Goal: Task Accomplishment & Management: Manage account settings

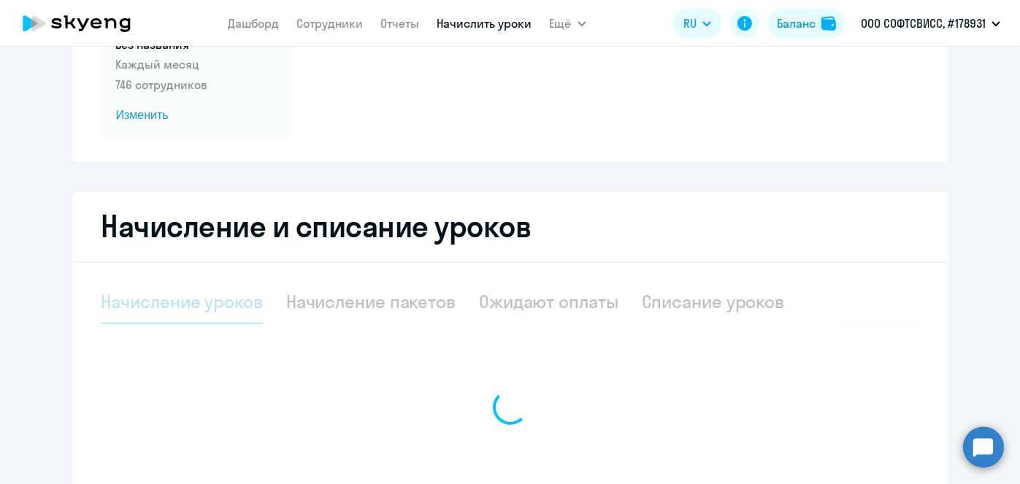
scroll to position [177, 0]
select select "10"
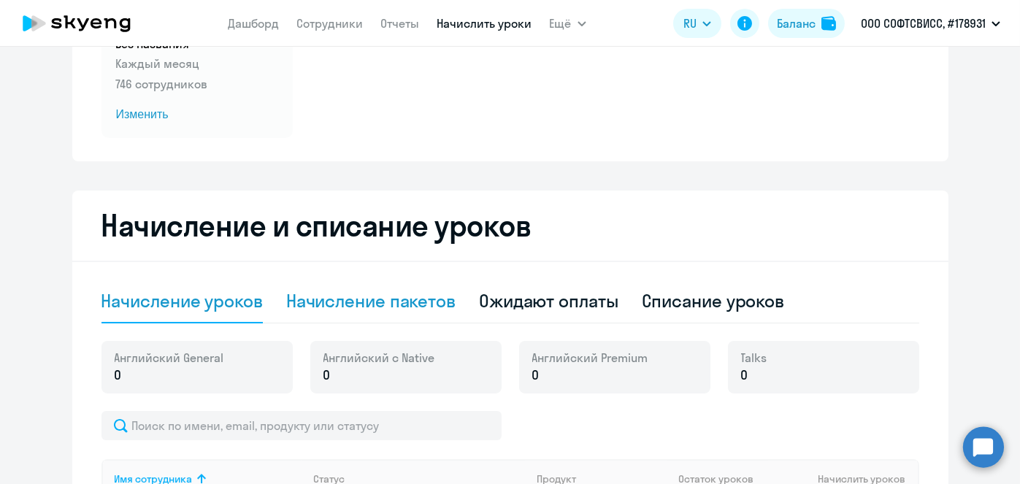
click at [418, 301] on div "Начисление пакетов" at bounding box center [370, 300] width 169 height 23
select select "10"
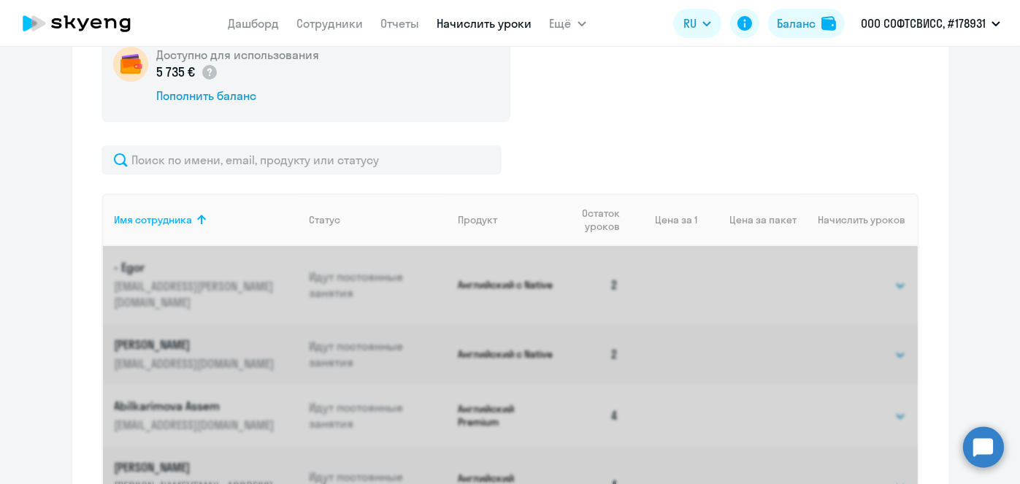
scroll to position [502, 0]
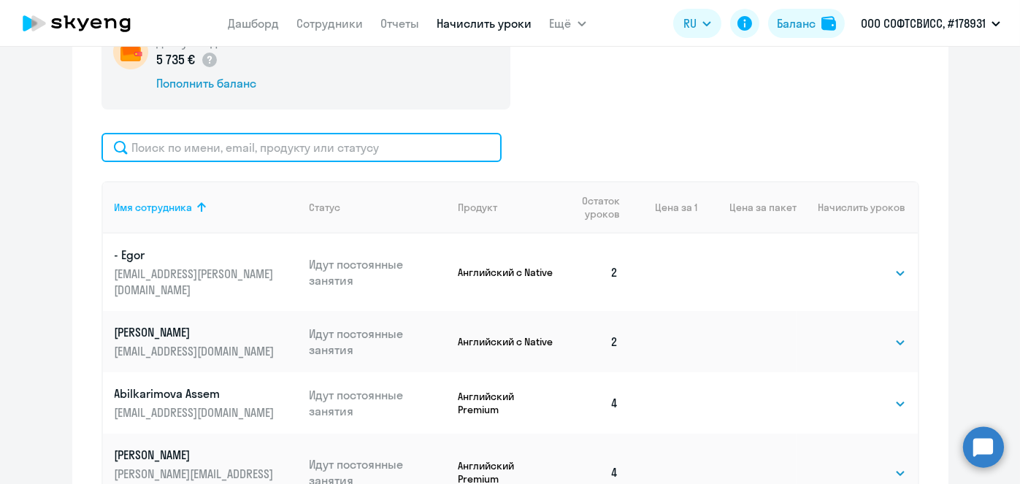
click at [404, 147] on input "text" at bounding box center [301, 147] width 400 height 29
paste input "Andrushkevich"
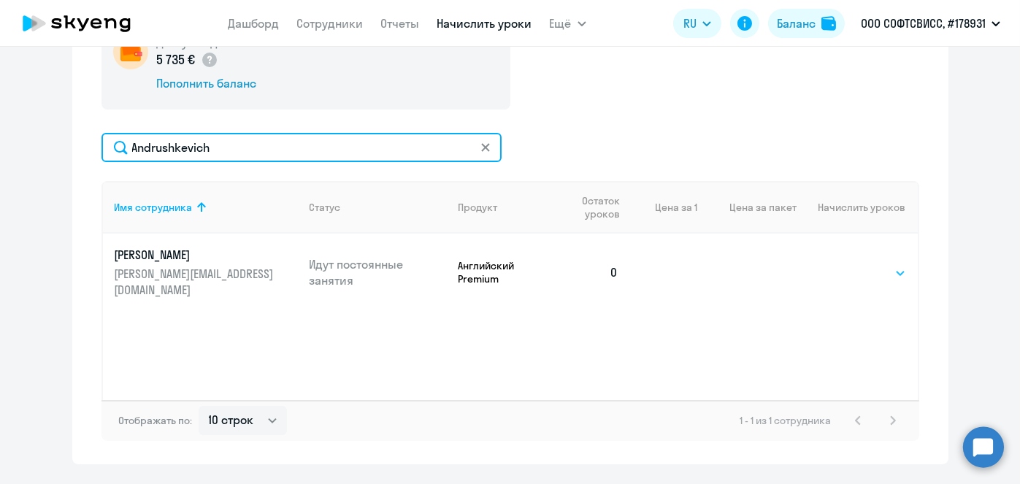
type input "Andrushkevich"
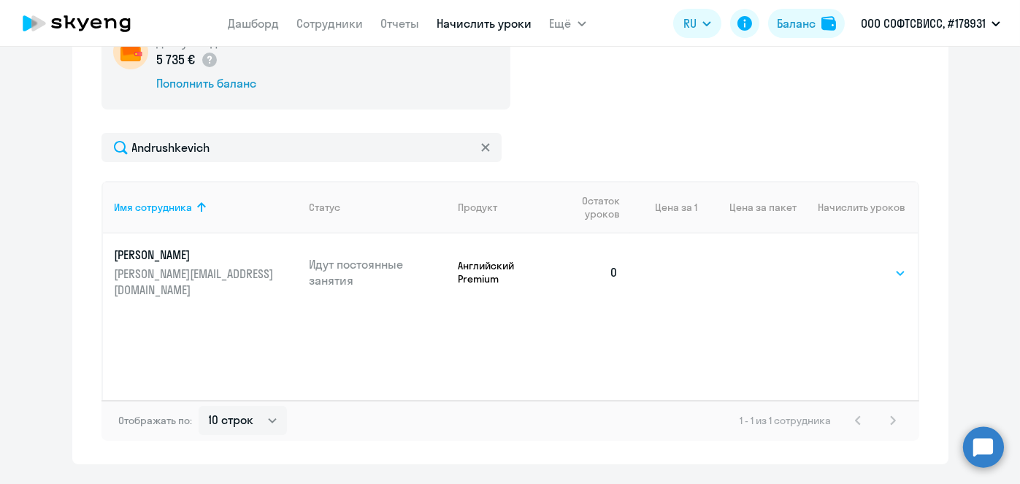
click at [888, 264] on select "Выбрать 8 16 32 64" at bounding box center [876, 273] width 60 height 18
select select "8"
click at [846, 264] on select "Выбрать 8 16 32 64" at bounding box center [876, 273] width 60 height 18
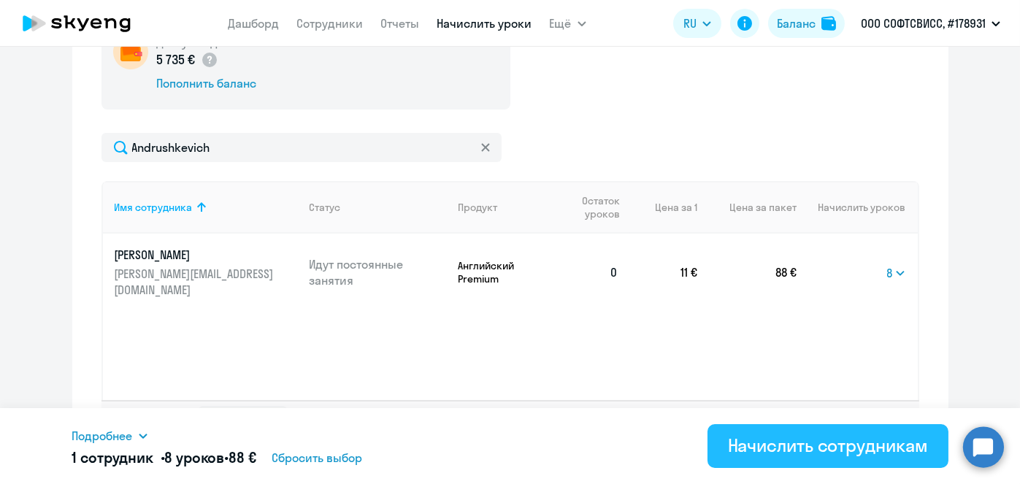
click at [872, 454] on div "Начислить сотрудникам" at bounding box center [828, 445] width 200 height 23
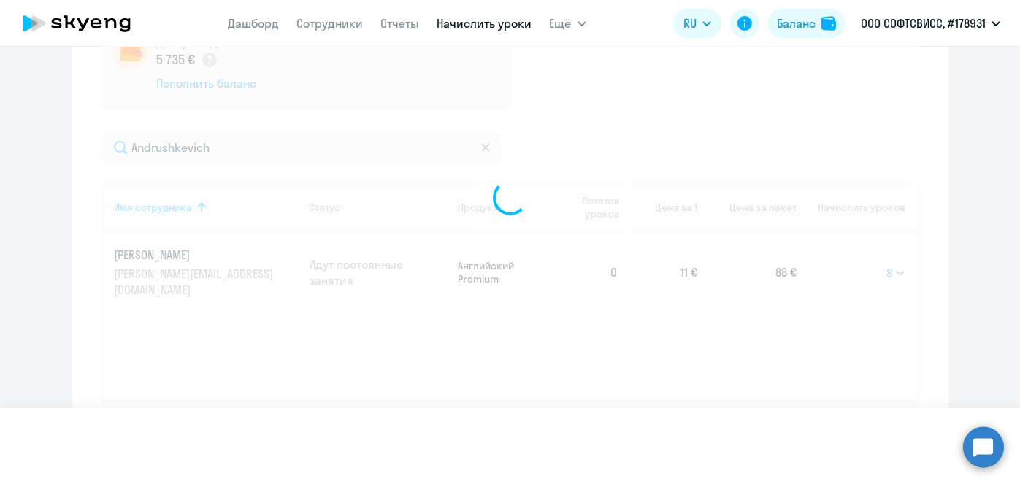
select select
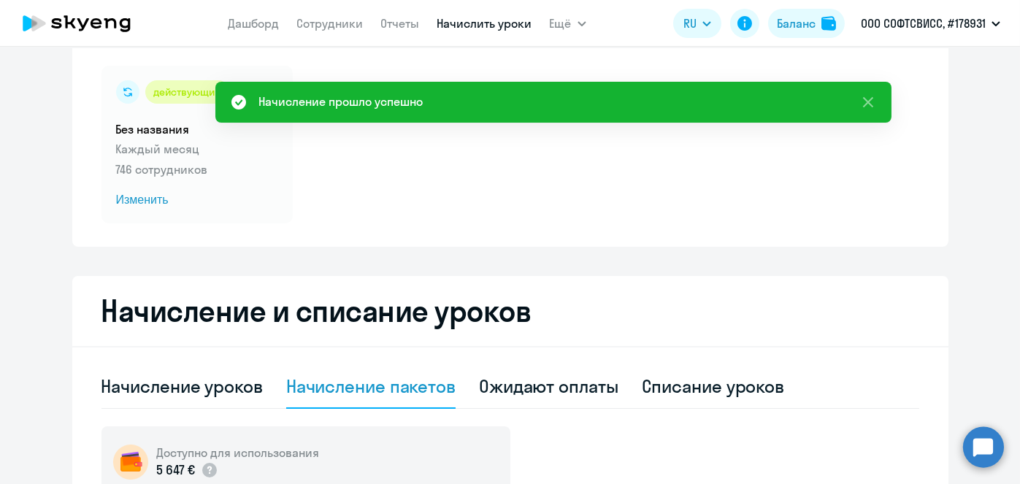
scroll to position [73, 0]
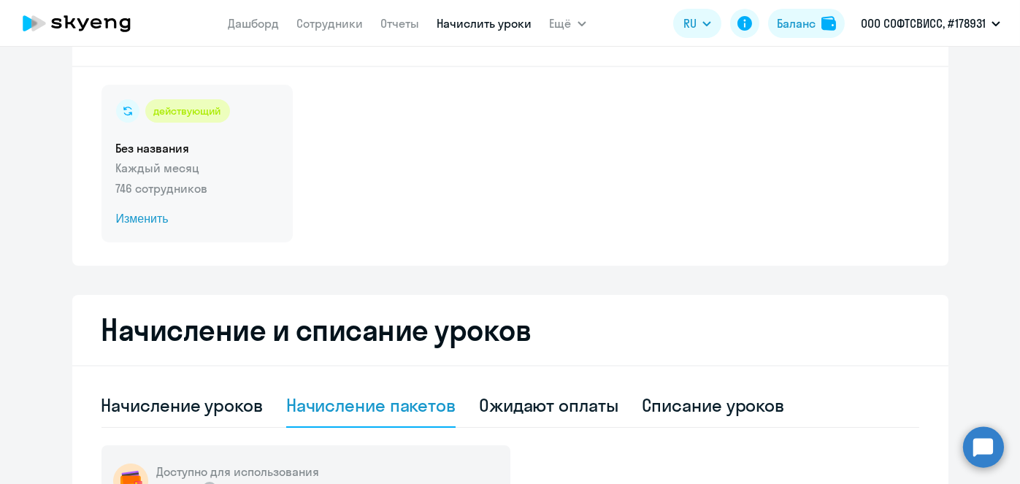
click at [154, 220] on span "Изменить" at bounding box center [197, 219] width 162 height 18
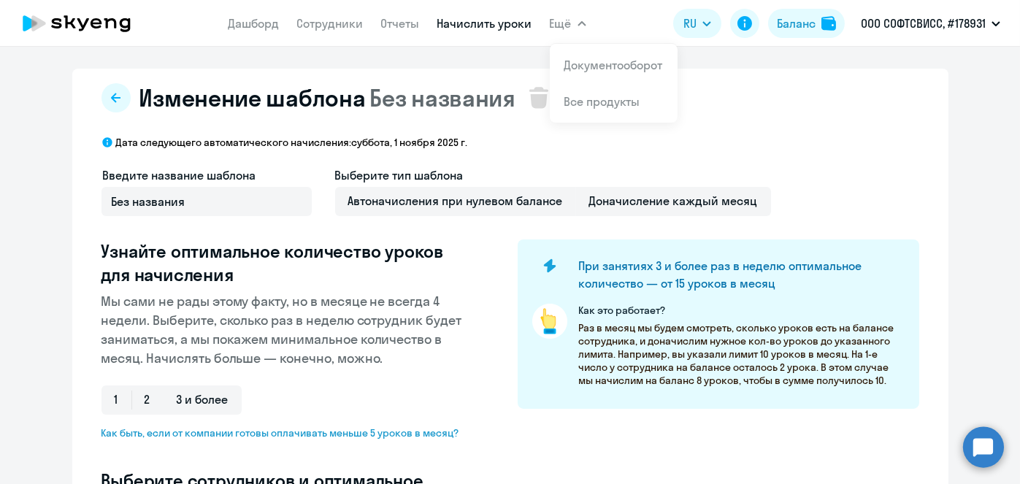
select select "10"
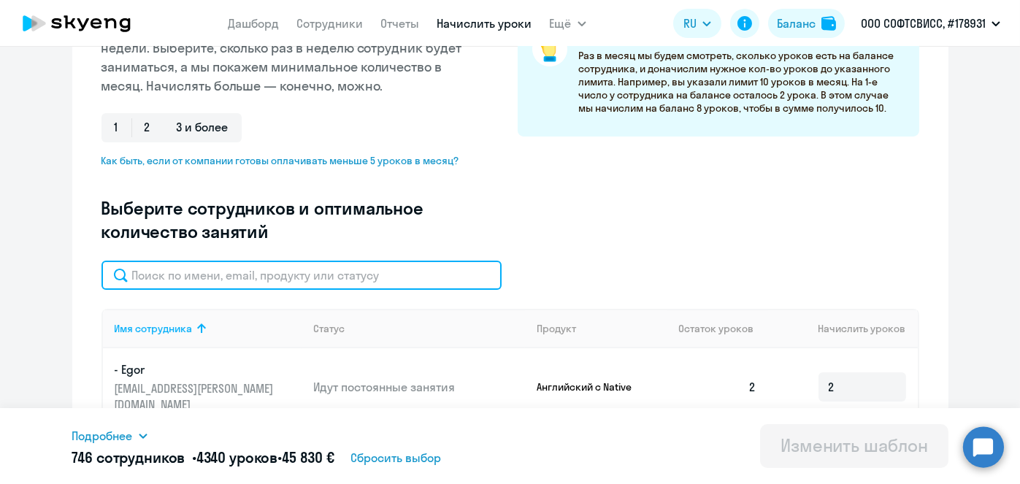
paste input "Andrushkevich"
type input "Andrushkevich"
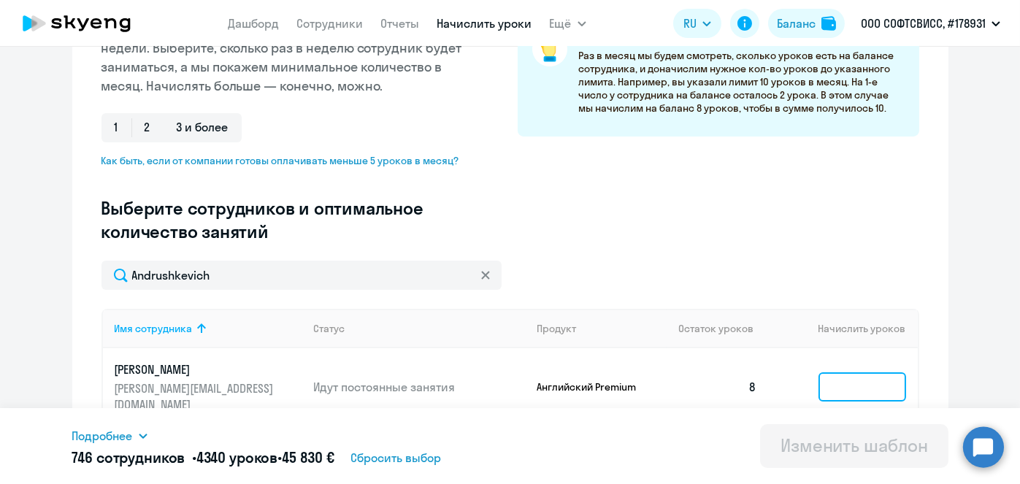
click at [849, 374] on input at bounding box center [862, 386] width 88 height 29
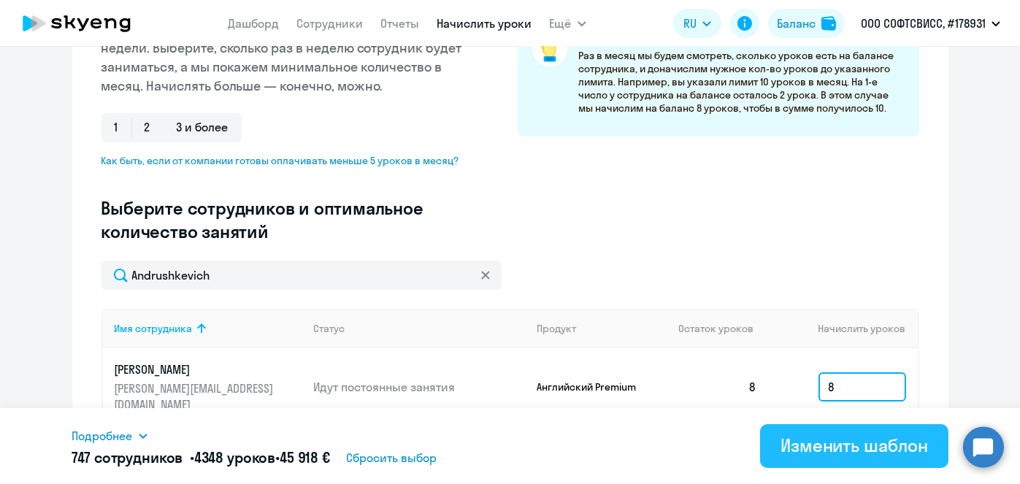
type input "8"
click at [842, 445] on div "Изменить шаблон" at bounding box center [853, 445] width 147 height 23
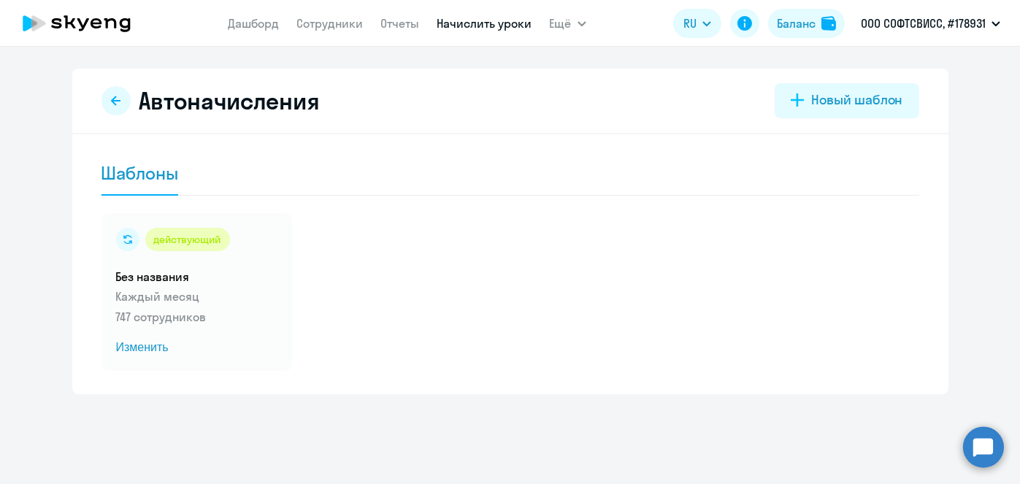
click at [474, 21] on link "Начислить уроки" at bounding box center [484, 23] width 95 height 15
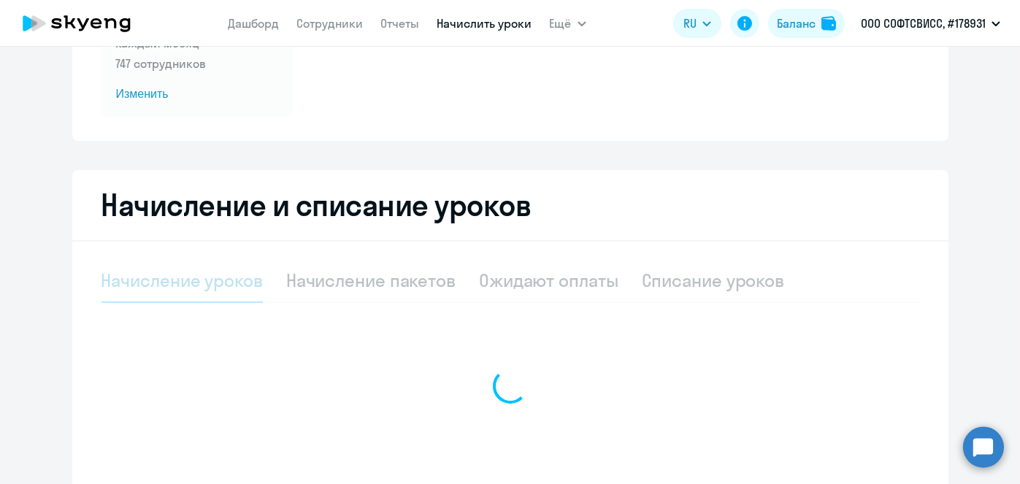
scroll to position [202, 0]
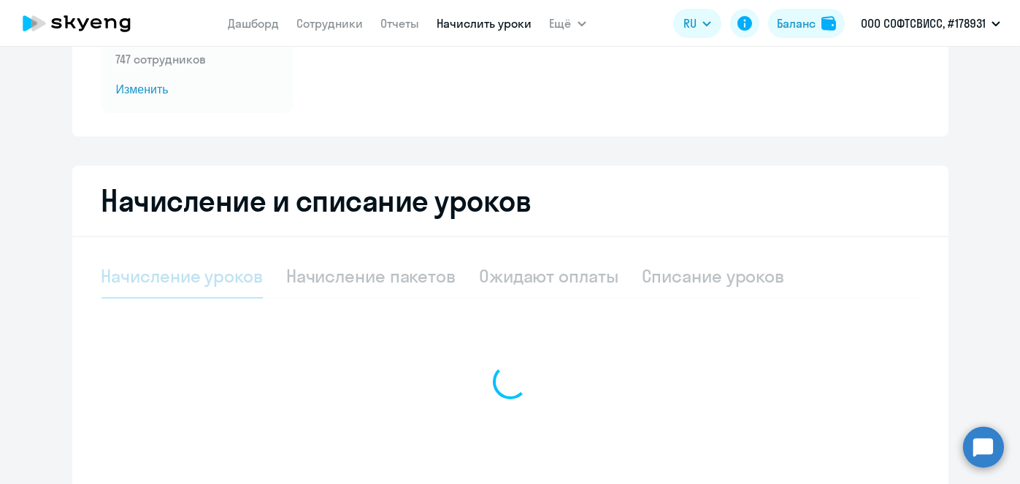
select select "10"
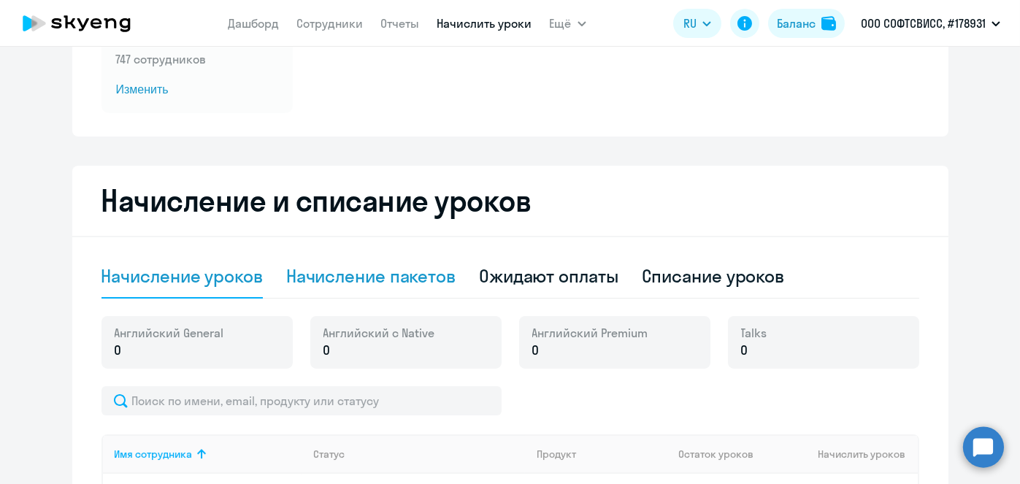
click at [415, 273] on div "Начисление пакетов" at bounding box center [370, 275] width 169 height 23
select select "10"
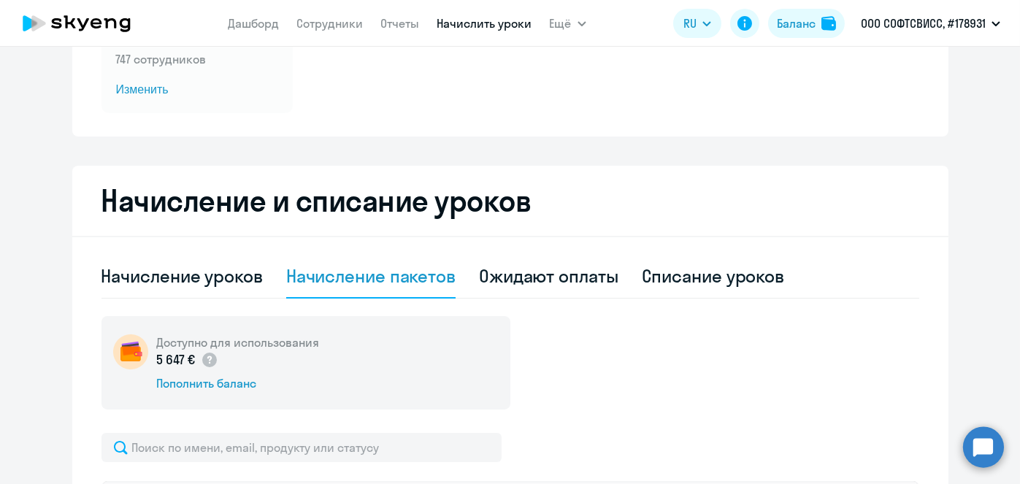
scroll to position [389, 0]
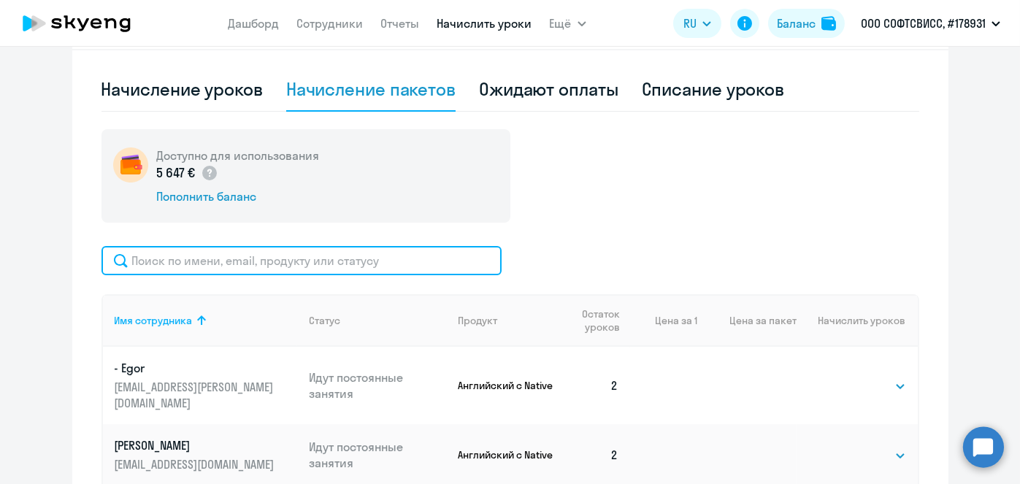
click at [399, 267] on input "text" at bounding box center [301, 260] width 400 height 29
paste input "[PERSON_NAME]"
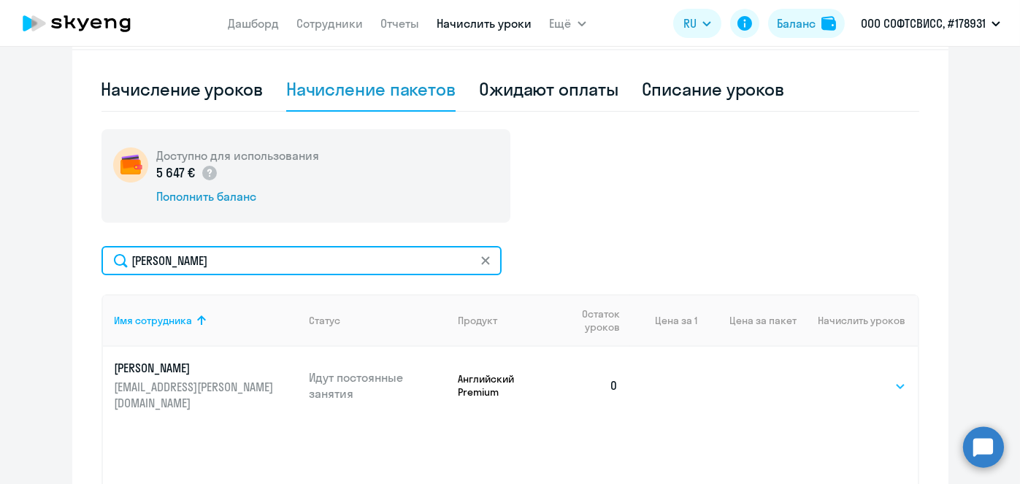
type input "[PERSON_NAME]"
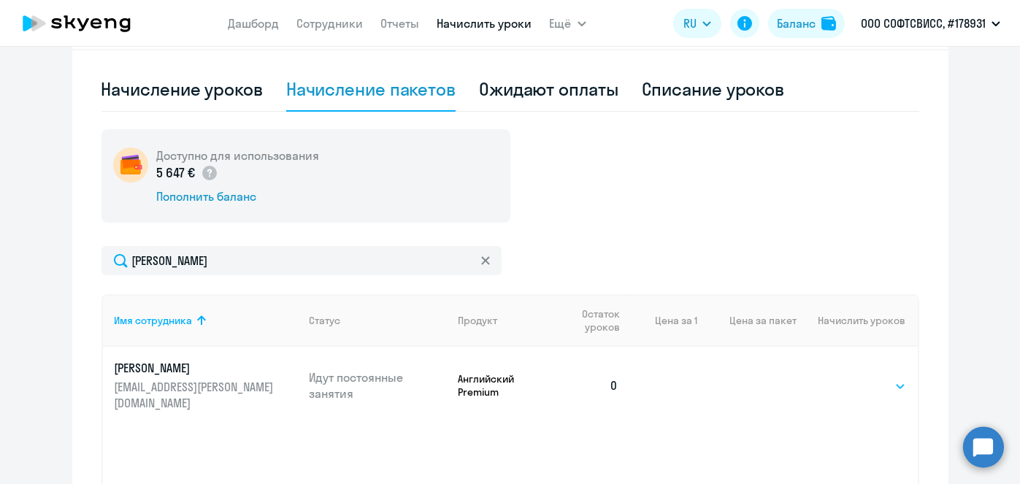
click at [891, 377] on select "Выбрать 8 16 32 64" at bounding box center [876, 386] width 60 height 18
select select "8"
click at [846, 377] on select "Выбрать 8 16 32 64" at bounding box center [876, 386] width 60 height 18
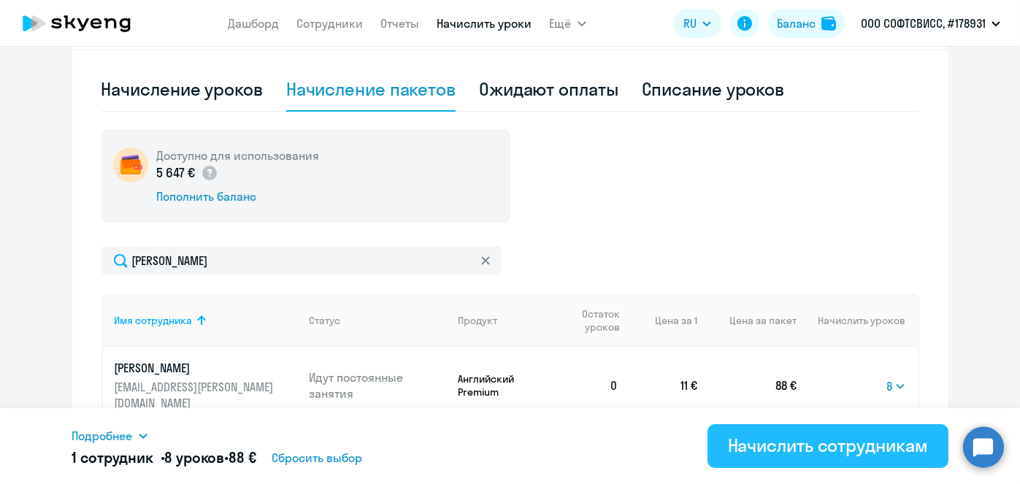
click at [812, 445] on div "Начислить сотрудникам" at bounding box center [828, 445] width 200 height 23
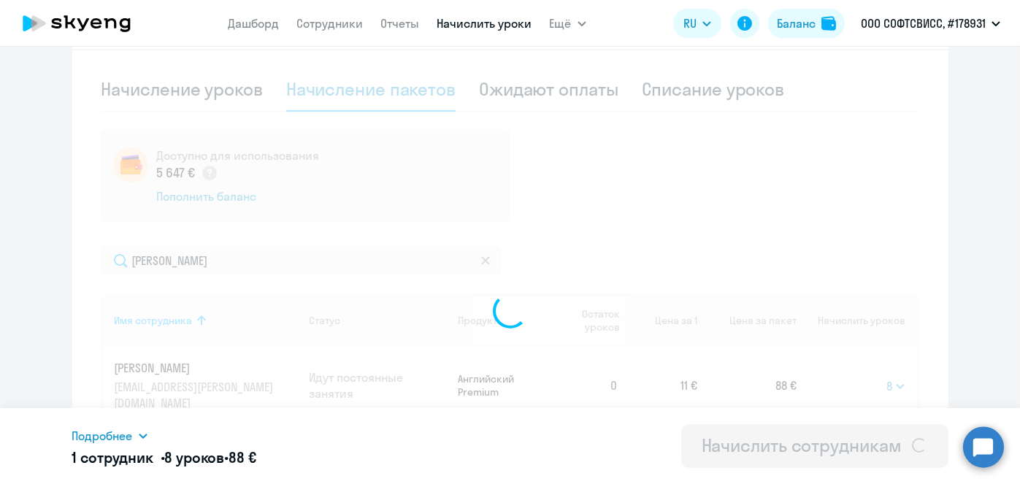
select select
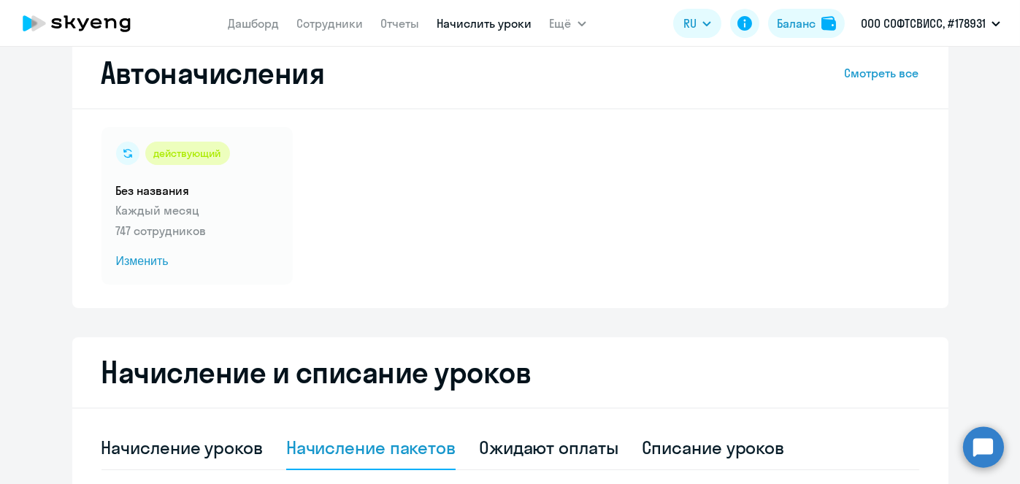
scroll to position [29, 0]
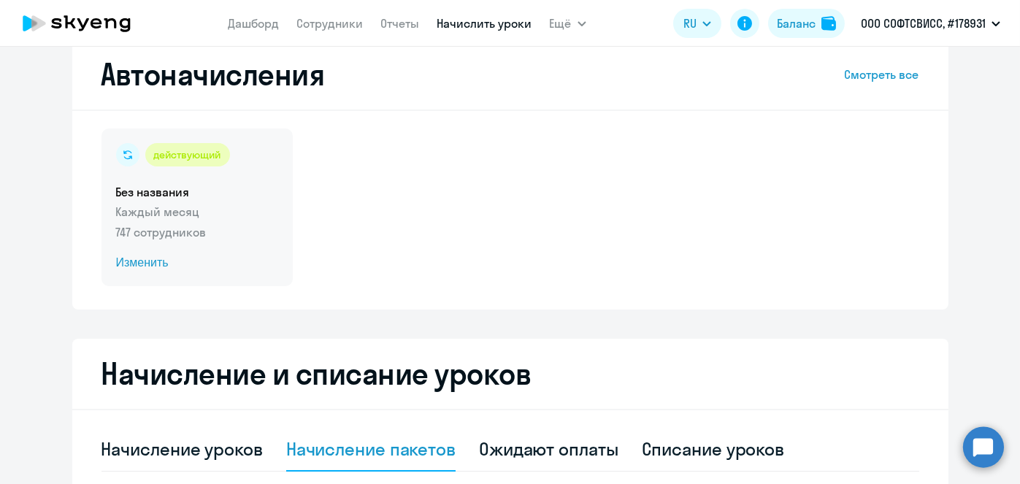
click at [152, 265] on span "Изменить" at bounding box center [197, 263] width 162 height 18
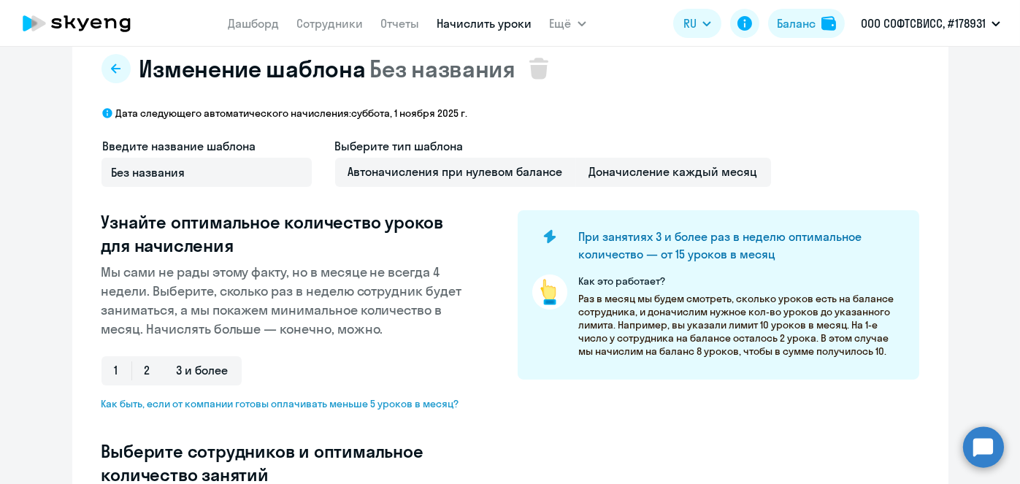
scroll to position [412, 0]
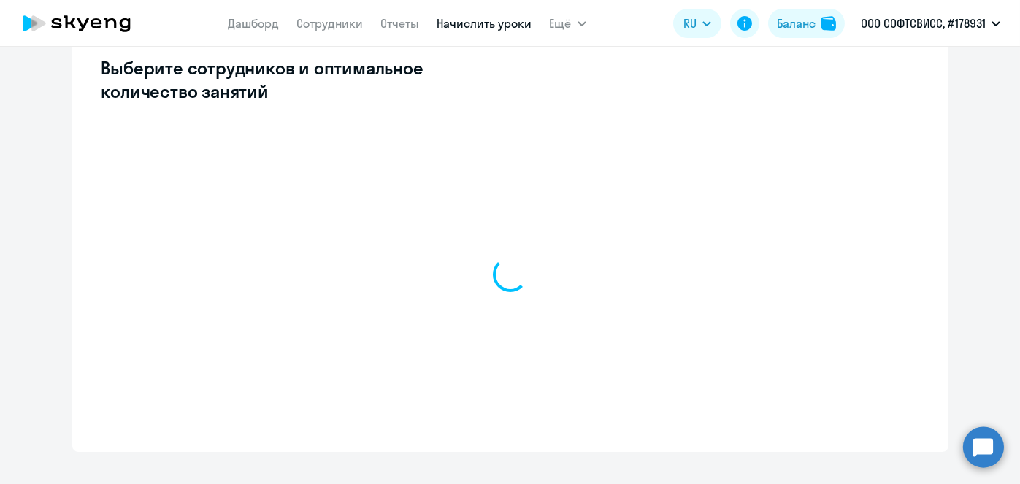
select select "10"
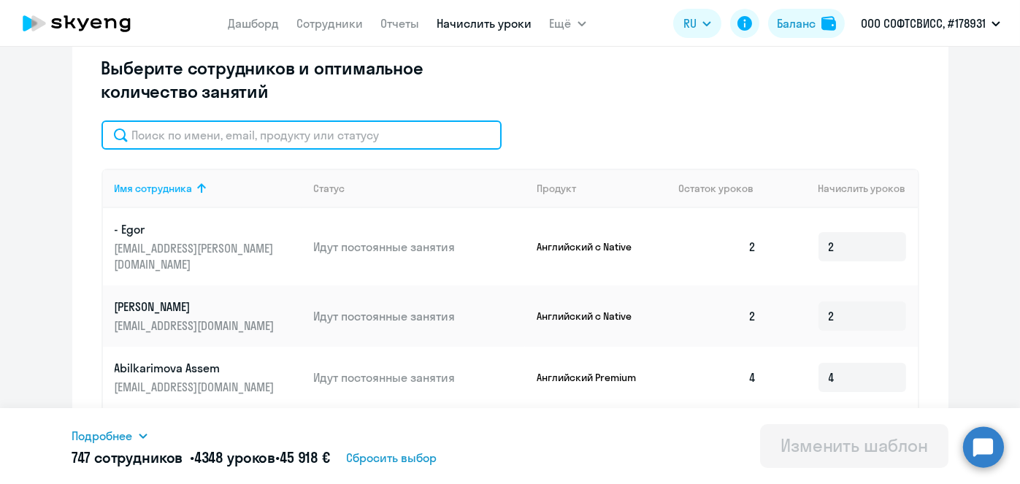
click at [370, 135] on input "text" at bounding box center [301, 134] width 400 height 29
paste input "[PERSON_NAME]"
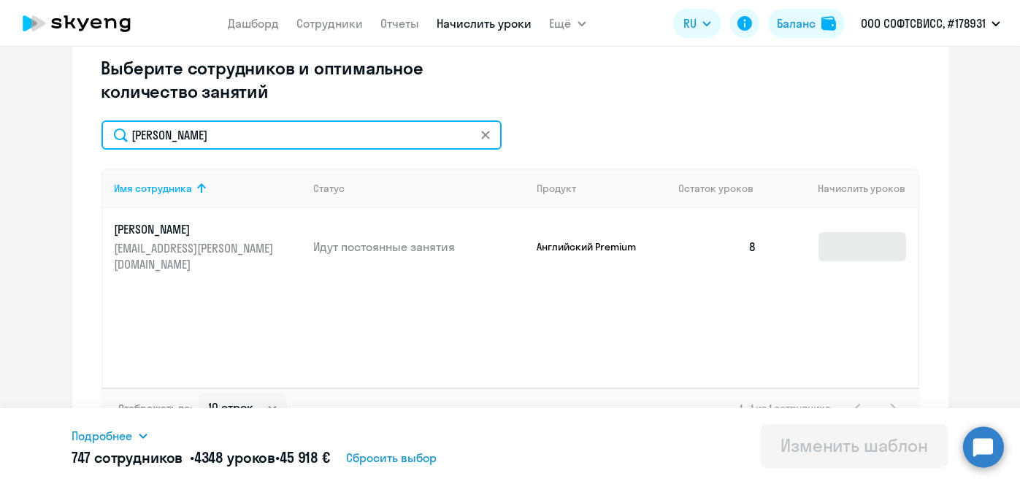
type input "[PERSON_NAME]"
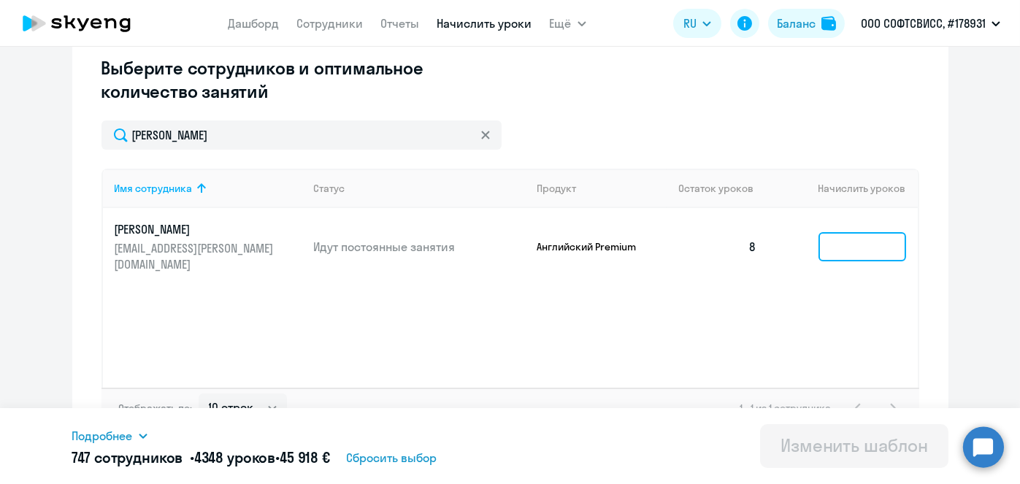
click at [843, 236] on input at bounding box center [862, 246] width 88 height 29
click at [842, 237] on input at bounding box center [862, 246] width 88 height 29
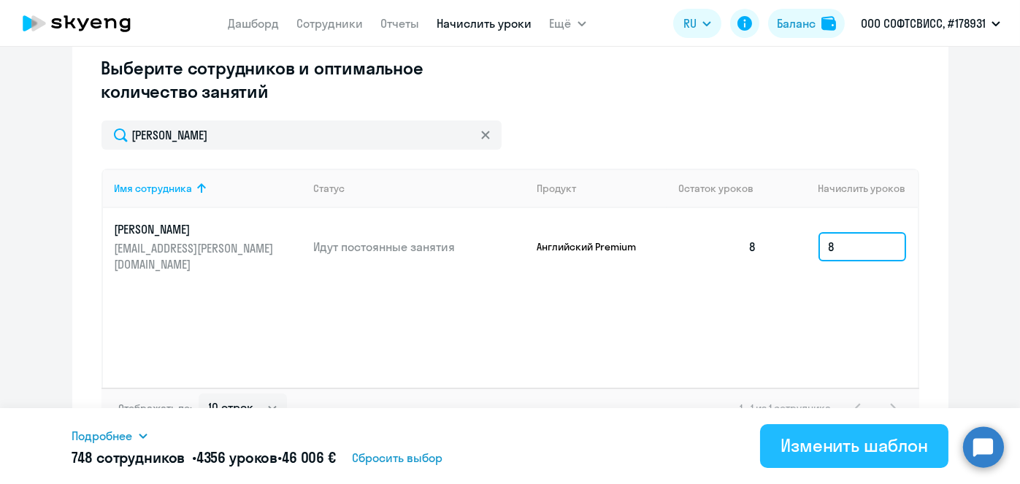
type input "8"
click at [826, 456] on div "Изменить шаблон" at bounding box center [853, 445] width 147 height 23
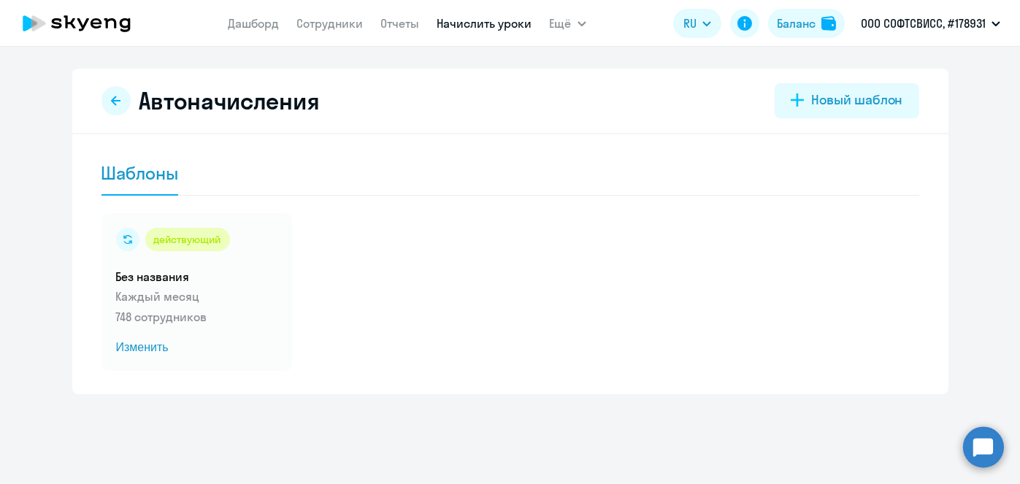
click at [476, 22] on link "Начислить уроки" at bounding box center [484, 23] width 95 height 15
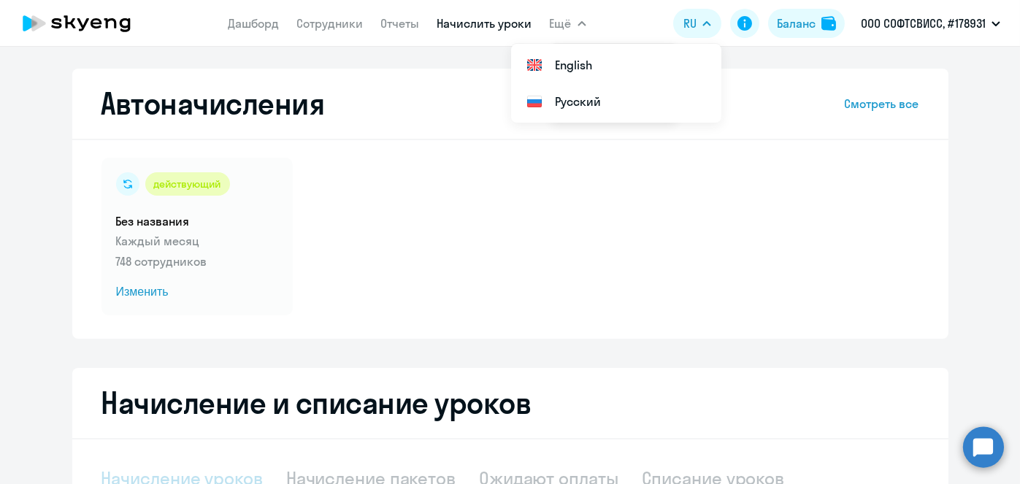
select select "10"
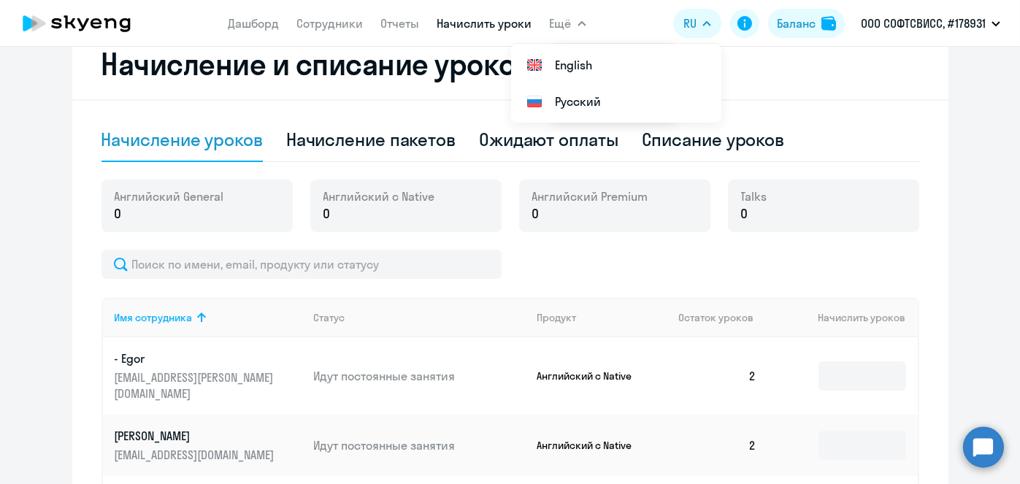
scroll to position [334, 0]
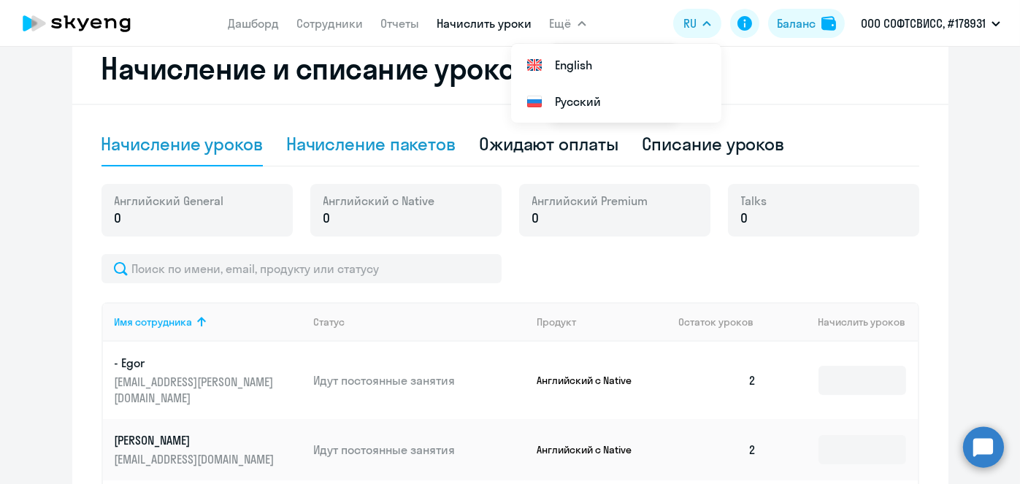
click at [401, 145] on div "Начисление пакетов" at bounding box center [370, 143] width 169 height 23
select select "10"
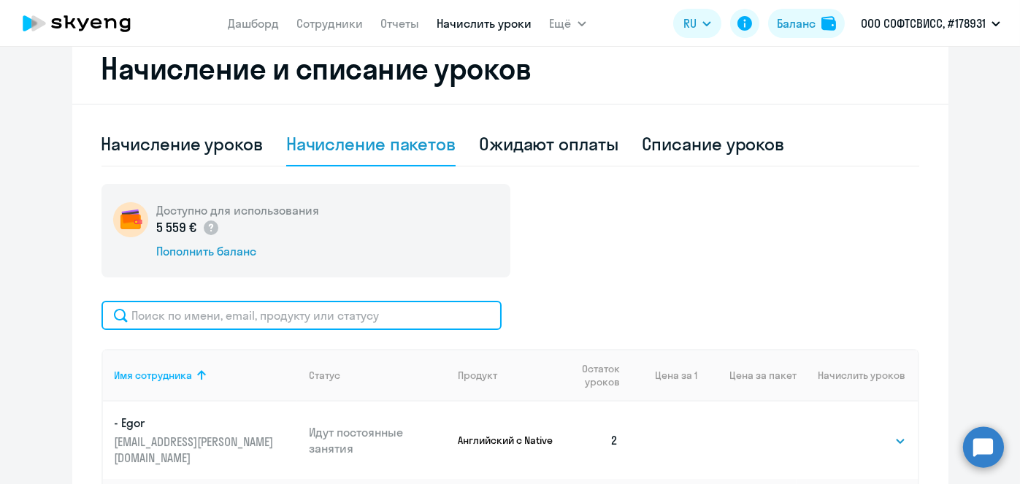
click at [415, 313] on input "text" at bounding box center [301, 315] width 400 height 29
paste input "Sianchyla"
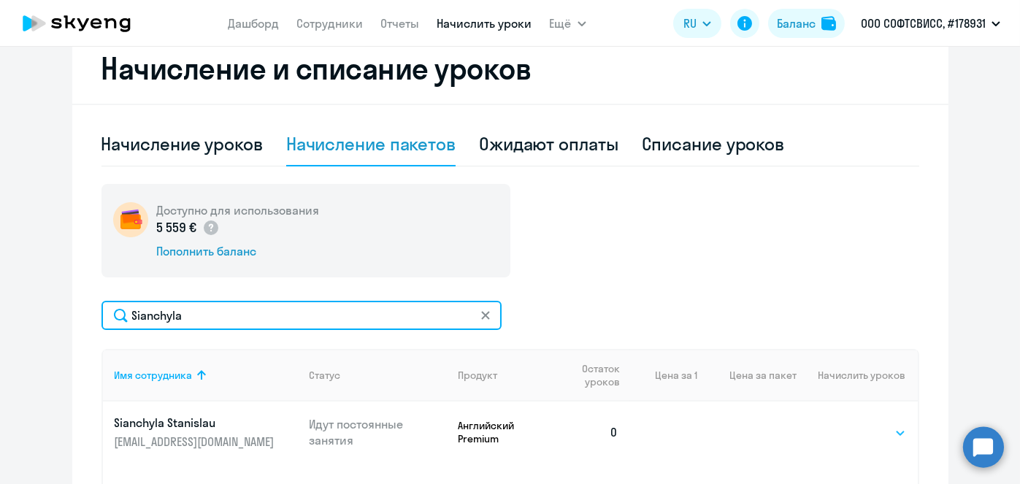
type input "Sianchyla"
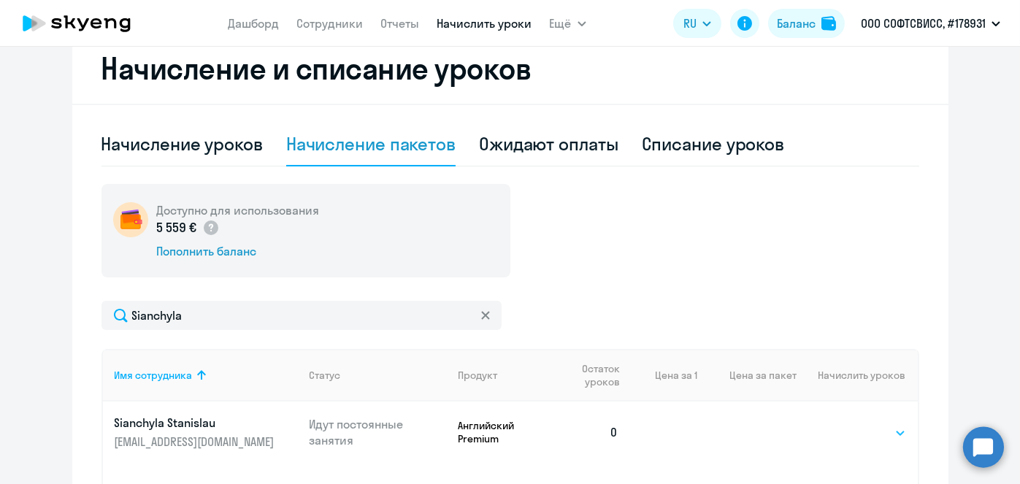
click at [882, 432] on select "Выбрать 8 16 32 64" at bounding box center [876, 433] width 60 height 18
select select "8"
click at [846, 424] on select "Выбрать 8 16 32 64" at bounding box center [876, 433] width 60 height 18
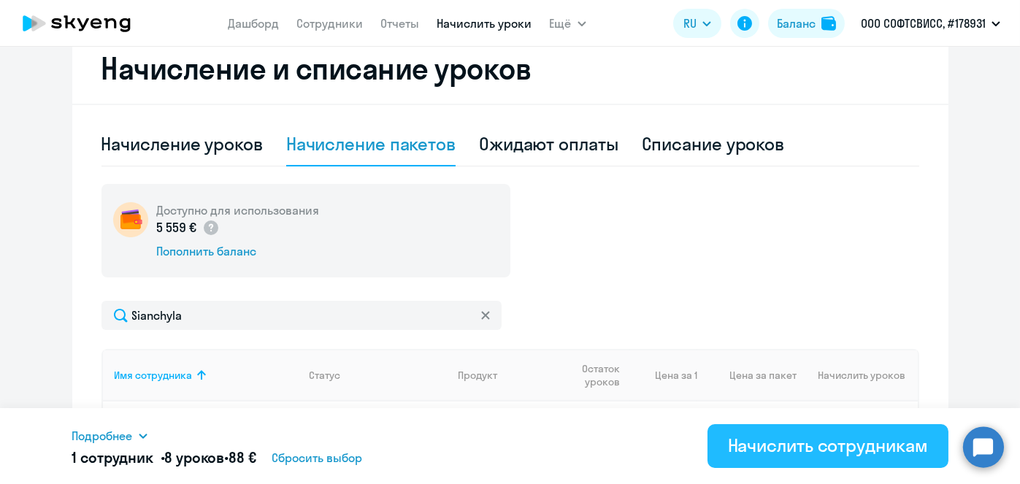
scroll to position [469, 0]
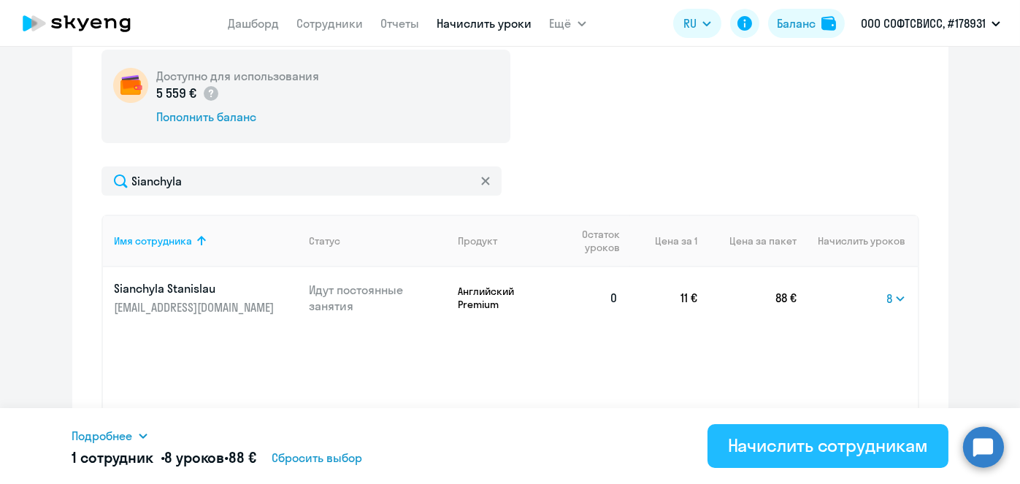
click at [866, 442] on div "Начислить сотрудникам" at bounding box center [828, 445] width 200 height 23
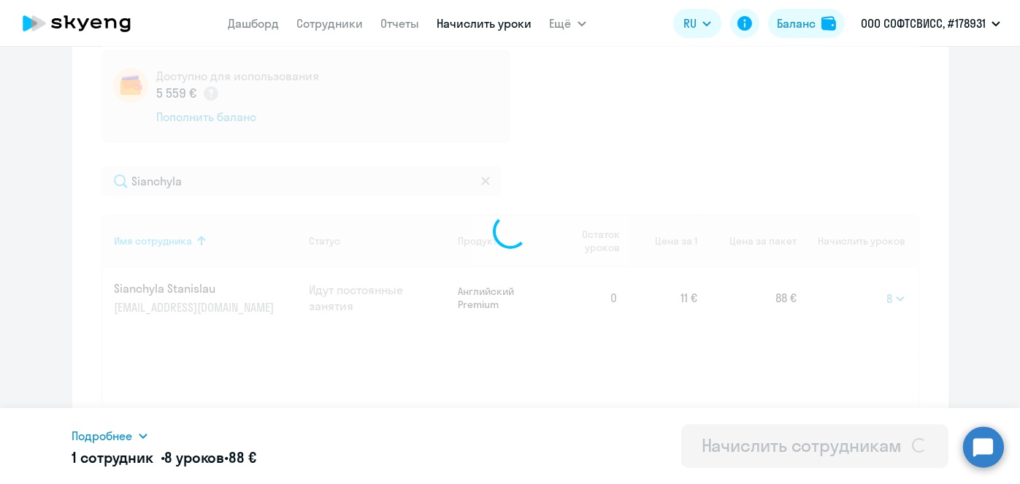
select select
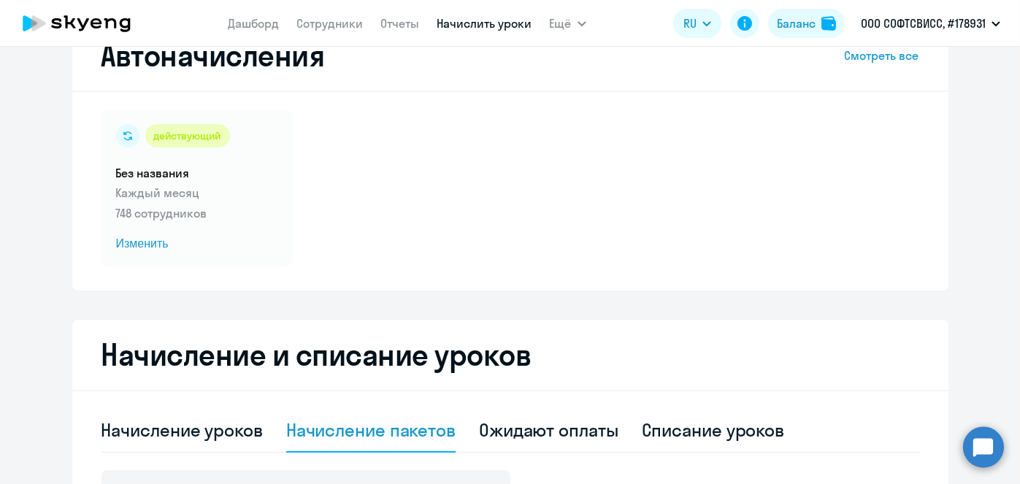
scroll to position [0, 0]
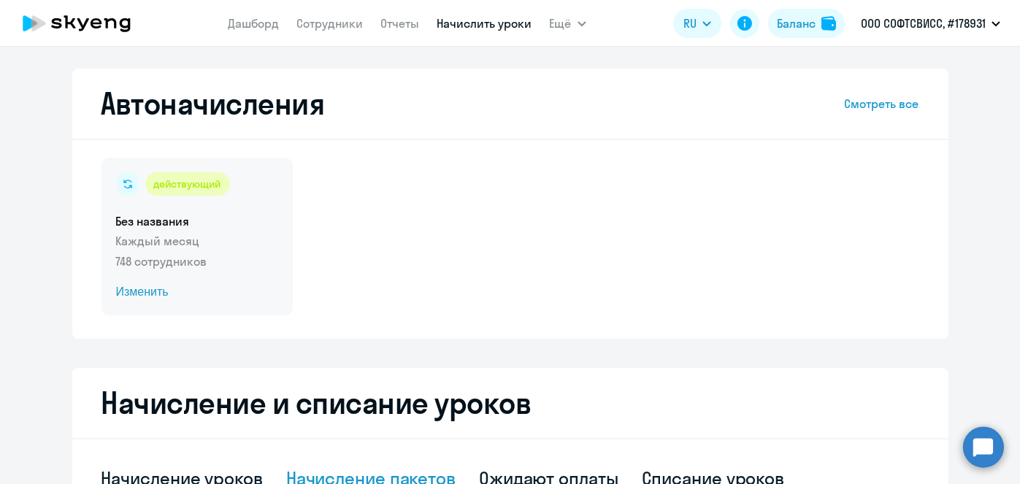
click at [138, 293] on span "Изменить" at bounding box center [197, 292] width 162 height 18
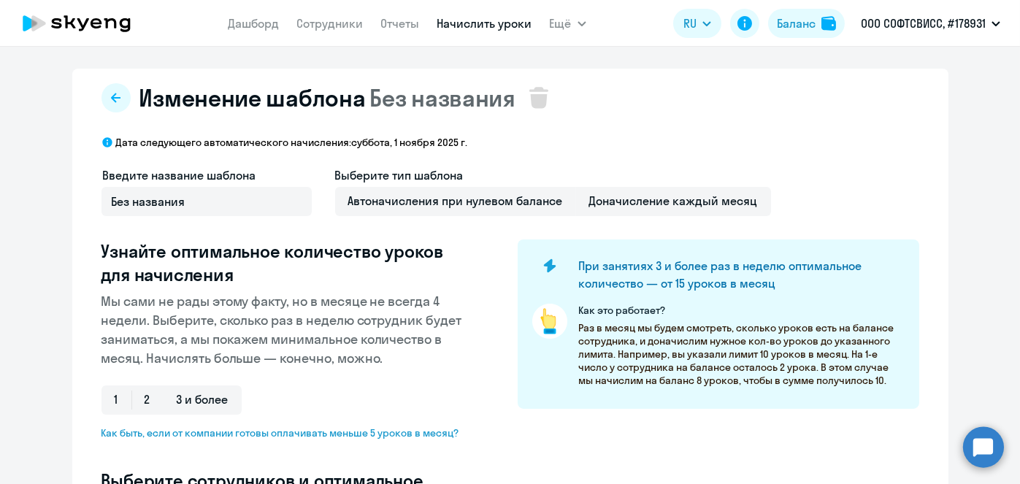
scroll to position [286, 0]
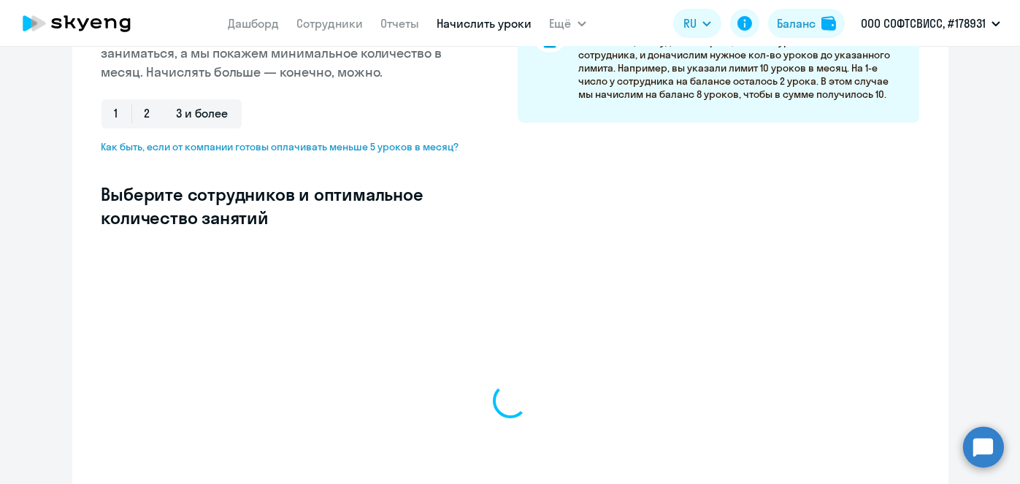
select select "10"
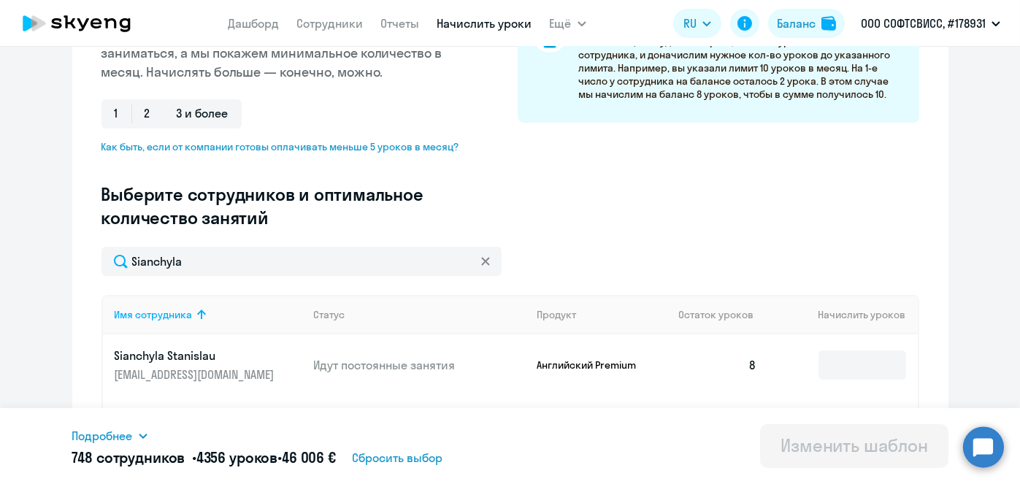
type input "Sianchyla"
click at [875, 363] on input at bounding box center [862, 364] width 88 height 29
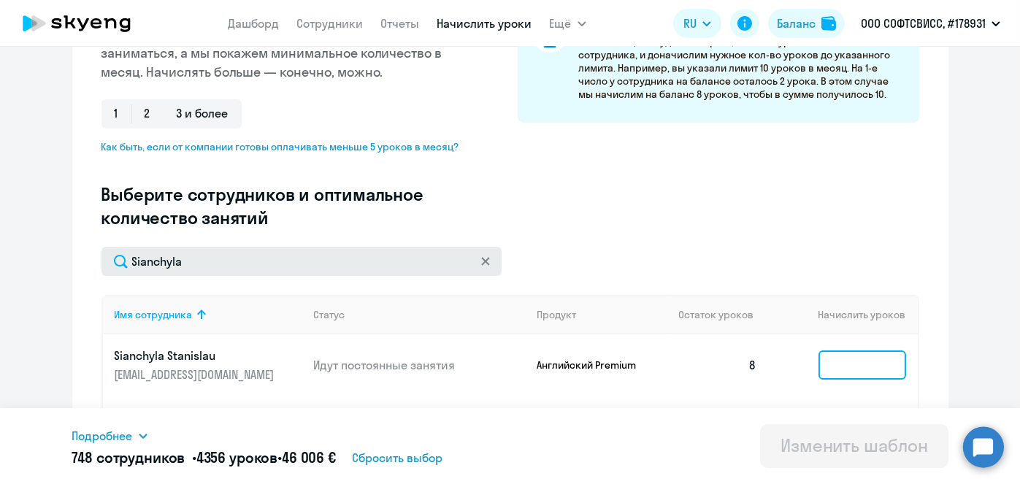
click at [861, 363] on input at bounding box center [862, 364] width 88 height 29
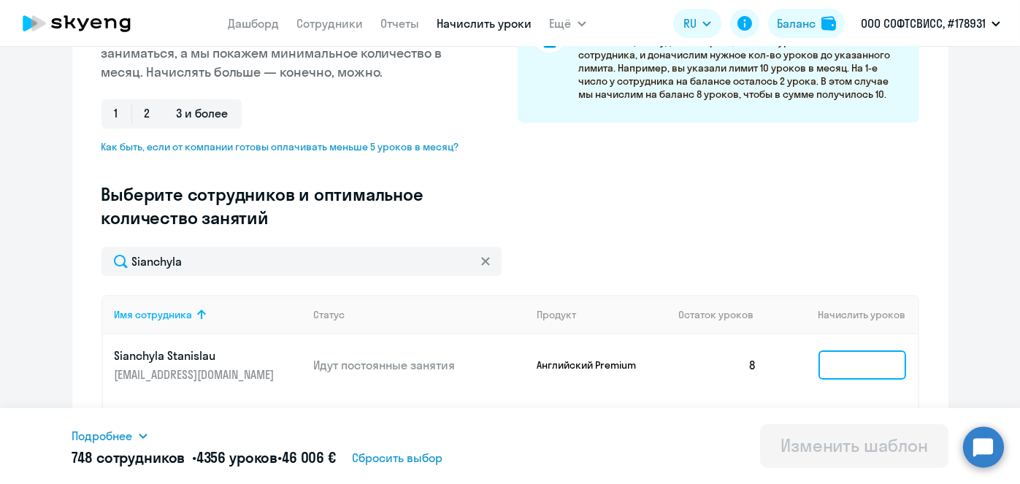
type input "8"
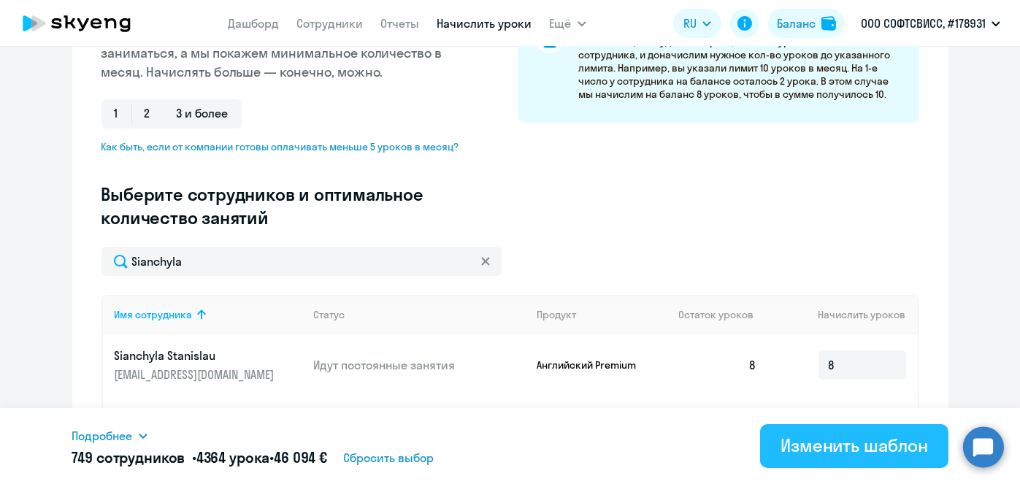
click at [845, 450] on div "Изменить шаблон" at bounding box center [853, 445] width 147 height 23
